Goal: Task Accomplishment & Management: Manage account settings

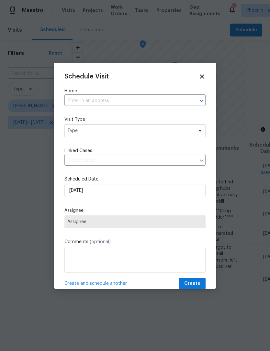
scroll to position [0, 2]
click at [143, 101] on input "text" at bounding box center [125, 101] width 123 height 10
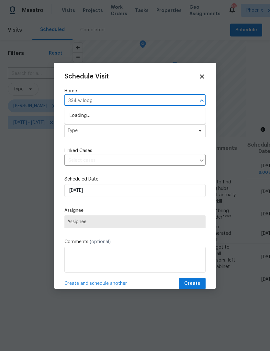
type input "334 w lodge"
click at [152, 116] on li "[STREET_ADDRESS]" at bounding box center [134, 116] width 141 height 11
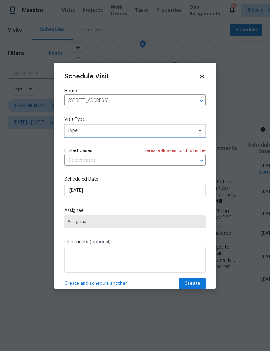
click at [127, 136] on span "Type" at bounding box center [134, 130] width 141 height 13
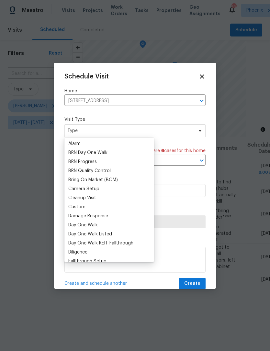
scroll to position [37, 0]
click at [82, 205] on div "Custom" at bounding box center [76, 207] width 17 height 6
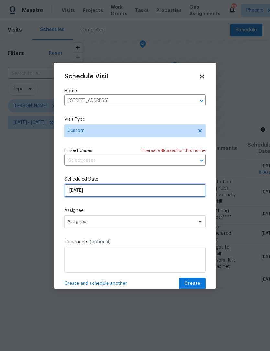
click at [122, 191] on input "[DATE]" at bounding box center [134, 190] width 141 height 13
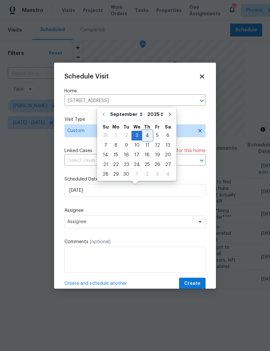
click at [145, 135] on div "4" at bounding box center [147, 135] width 10 height 9
type input "[DATE]"
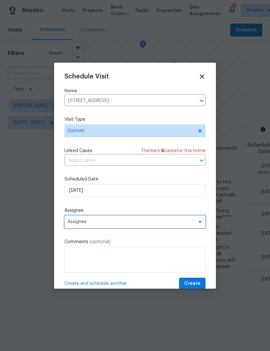
click at [126, 224] on span "Assignee" at bounding box center [130, 221] width 127 height 5
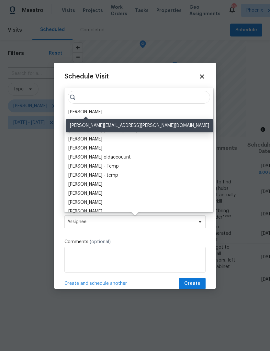
click at [87, 110] on div "[PERSON_NAME]" at bounding box center [85, 112] width 34 height 6
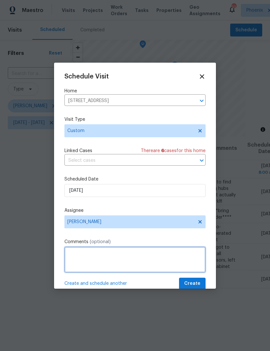
click at [127, 257] on textarea at bounding box center [134, 260] width 141 height 26
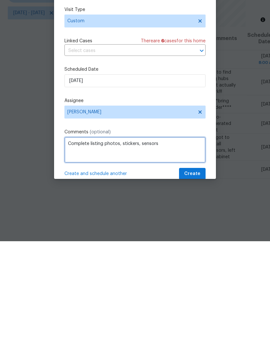
type textarea "Complete listing photos, stickers, sensors"
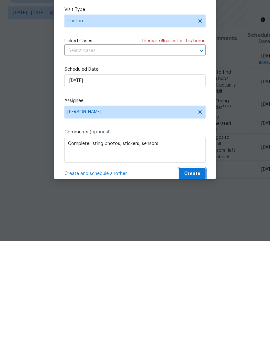
click at [198, 280] on span "Create" at bounding box center [192, 284] width 16 height 8
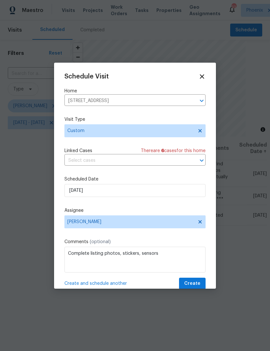
scroll to position [0, 0]
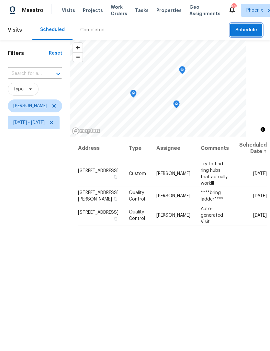
click at [249, 31] on span "Schedule" at bounding box center [246, 30] width 22 height 8
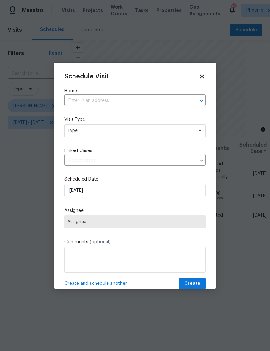
click at [157, 98] on input "text" at bounding box center [125, 101] width 123 height 10
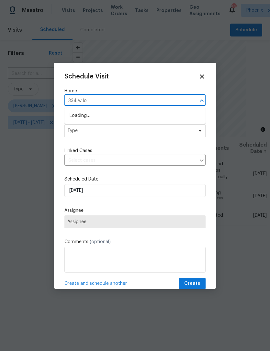
type input "334 w [GEOGRAPHIC_DATA]"
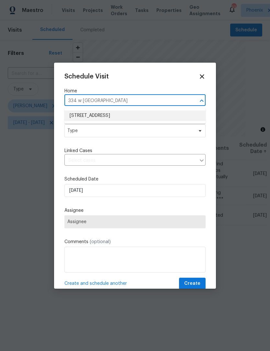
click at [138, 115] on li "[STREET_ADDRESS]" at bounding box center [134, 116] width 141 height 11
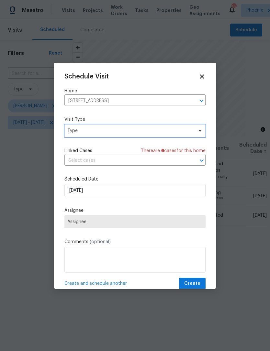
click at [127, 133] on span "Type" at bounding box center [130, 131] width 126 height 6
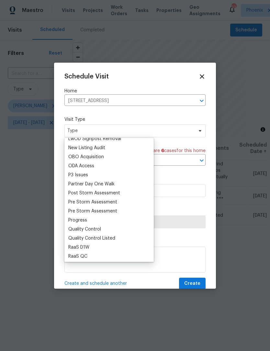
scroll to position [358, 0]
click at [84, 220] on div "Progress" at bounding box center [77, 220] width 19 height 6
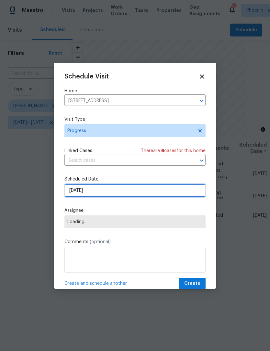
click at [135, 193] on input "[DATE]" at bounding box center [134, 190] width 141 height 13
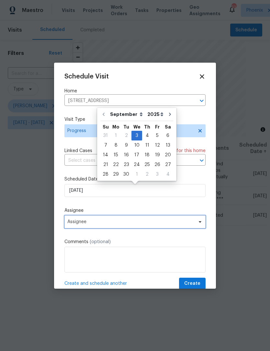
click at [120, 225] on span "Assignee" at bounding box center [130, 221] width 127 height 5
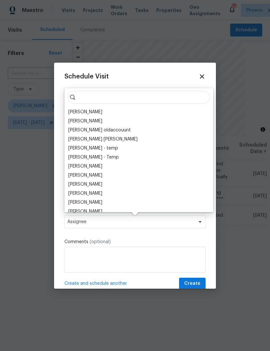
click at [83, 109] on div "[PERSON_NAME]" at bounding box center [85, 112] width 34 height 6
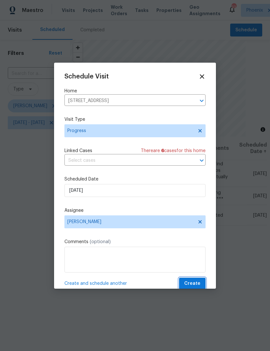
click at [198, 283] on span "Create" at bounding box center [192, 284] width 16 height 8
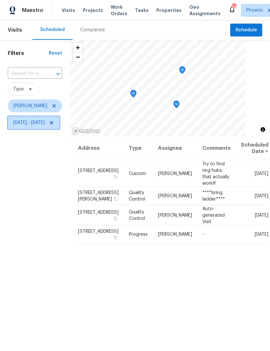
click at [54, 125] on icon at bounding box center [51, 122] width 5 height 5
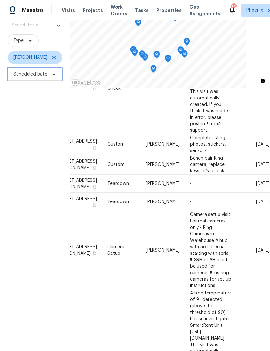
scroll to position [435, 54]
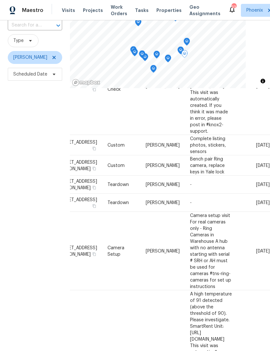
click at [0, 0] on icon at bounding box center [0, 0] width 0 height 0
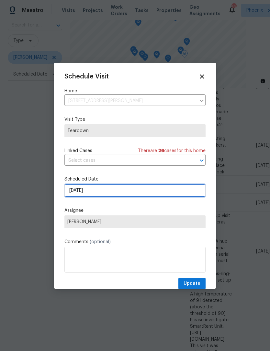
click at [130, 195] on input "[DATE]" at bounding box center [134, 190] width 141 height 13
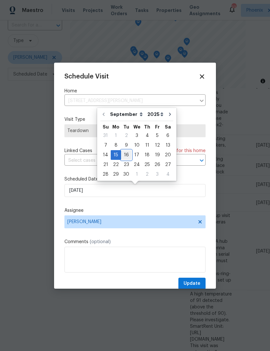
click at [126, 154] on div "16" at bounding box center [126, 155] width 10 height 9
type input "[DATE]"
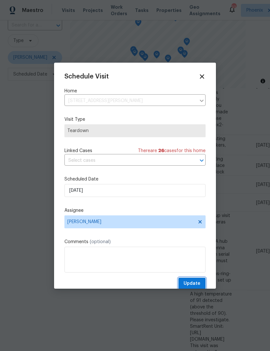
click at [195, 282] on span "Update" at bounding box center [191, 284] width 17 height 8
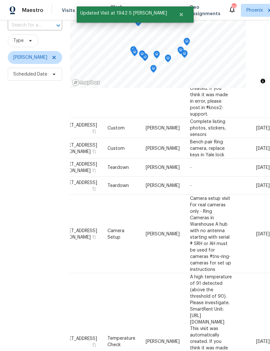
scroll to position [451, 44]
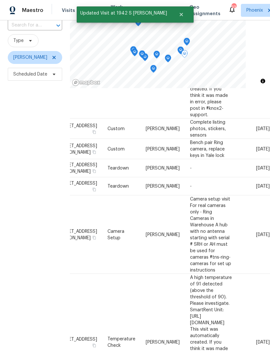
click at [0, 0] on icon at bounding box center [0, 0] width 0 height 0
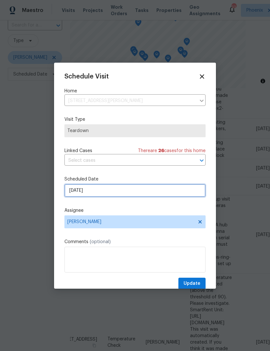
click at [122, 192] on input "[DATE]" at bounding box center [134, 190] width 141 height 13
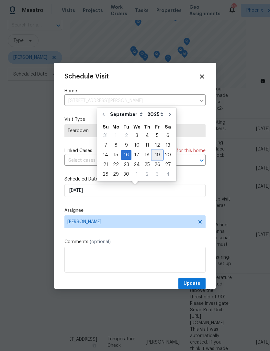
click at [154, 155] on div "19" at bounding box center [157, 155] width 10 height 9
type input "[DATE]"
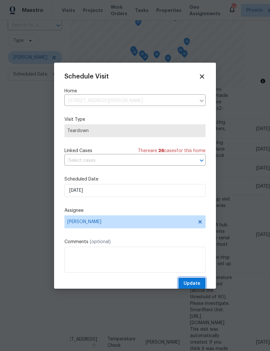
click at [196, 283] on span "Update" at bounding box center [191, 284] width 17 height 8
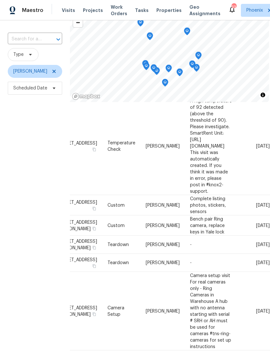
scroll to position [48, 0]
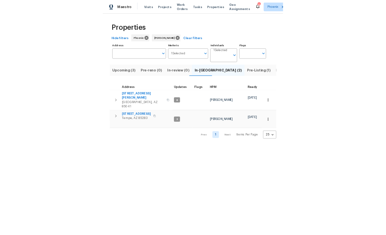
scroll to position [0, 11]
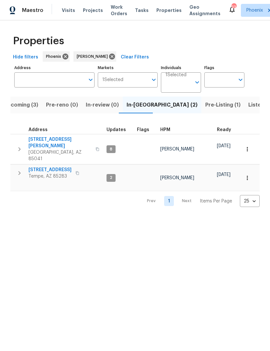
click at [37, 167] on span "334 W Lodge Dr" at bounding box center [49, 170] width 43 height 6
click at [248, 106] on span "Listed (13)" at bounding box center [261, 105] width 27 height 9
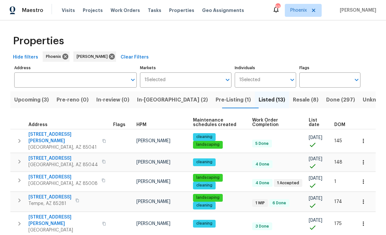
click at [269, 225] on td "3 Done" at bounding box center [278, 226] width 57 height 12
click at [269, 171] on td at bounding box center [365, 162] width 22 height 18
